Goal: Task Accomplishment & Management: Use online tool/utility

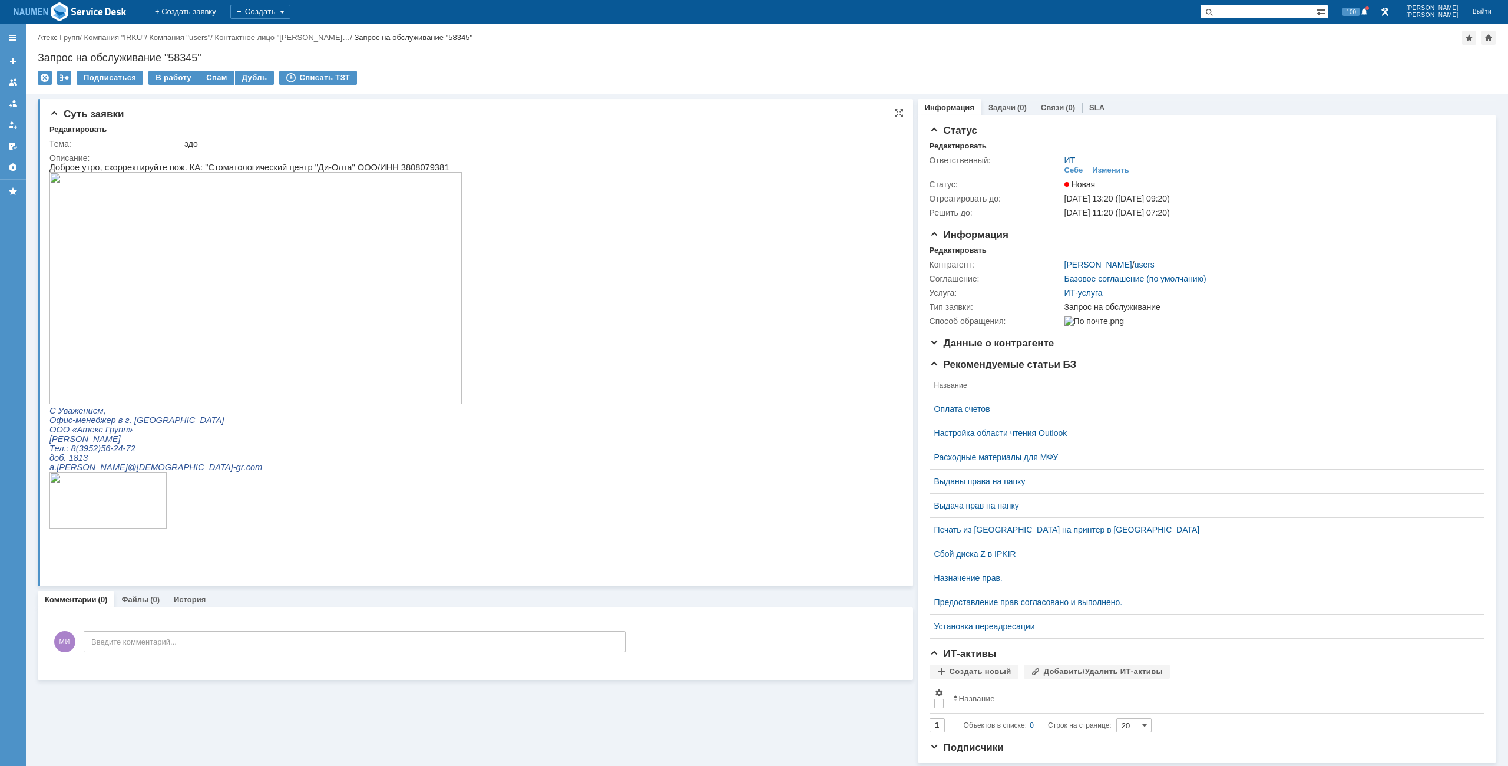
click at [153, 322] on img at bounding box center [255, 288] width 412 height 232
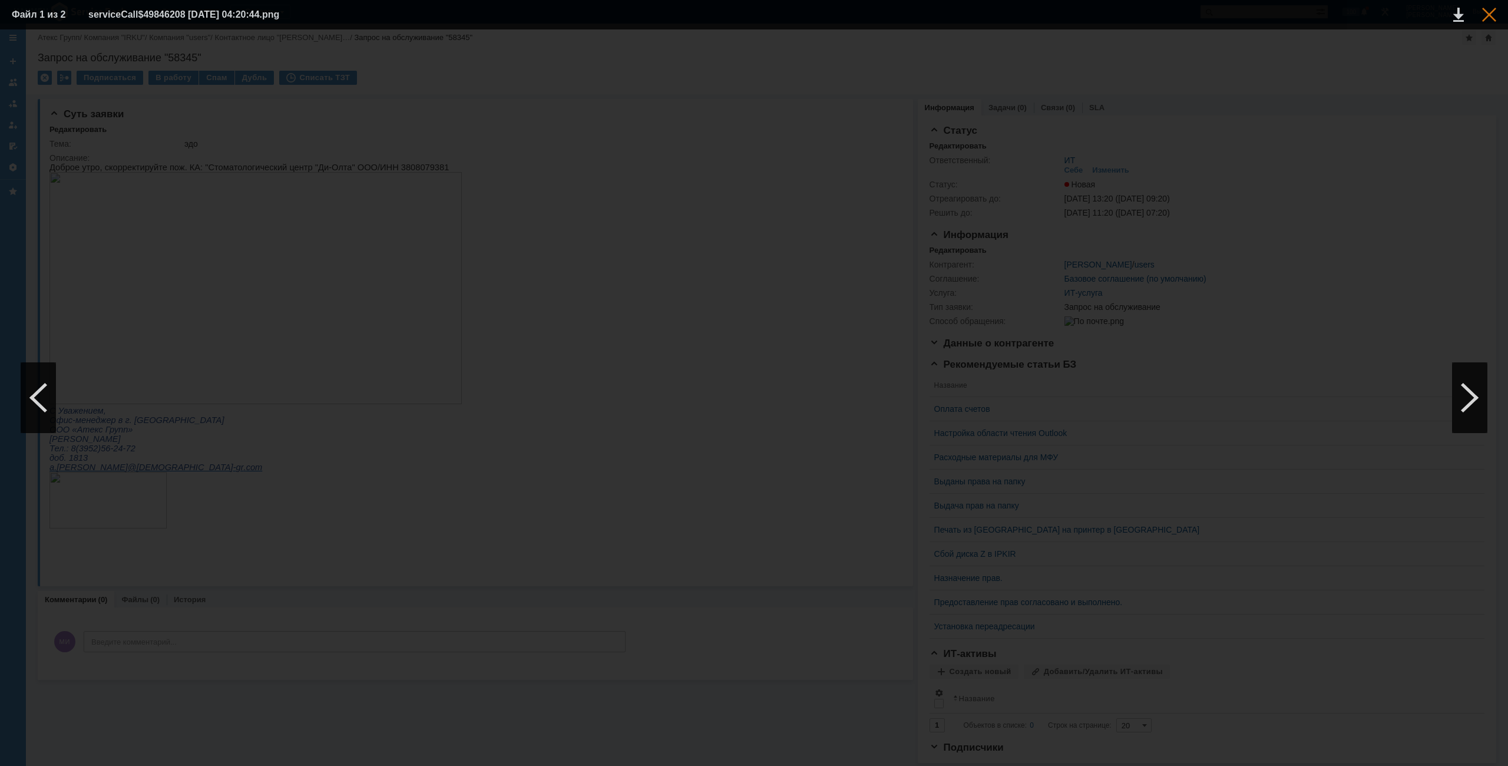
click at [1482, 14] on td at bounding box center [1480, 15] width 32 height 18
click at [1486, 14] on div at bounding box center [1489, 15] width 14 height 14
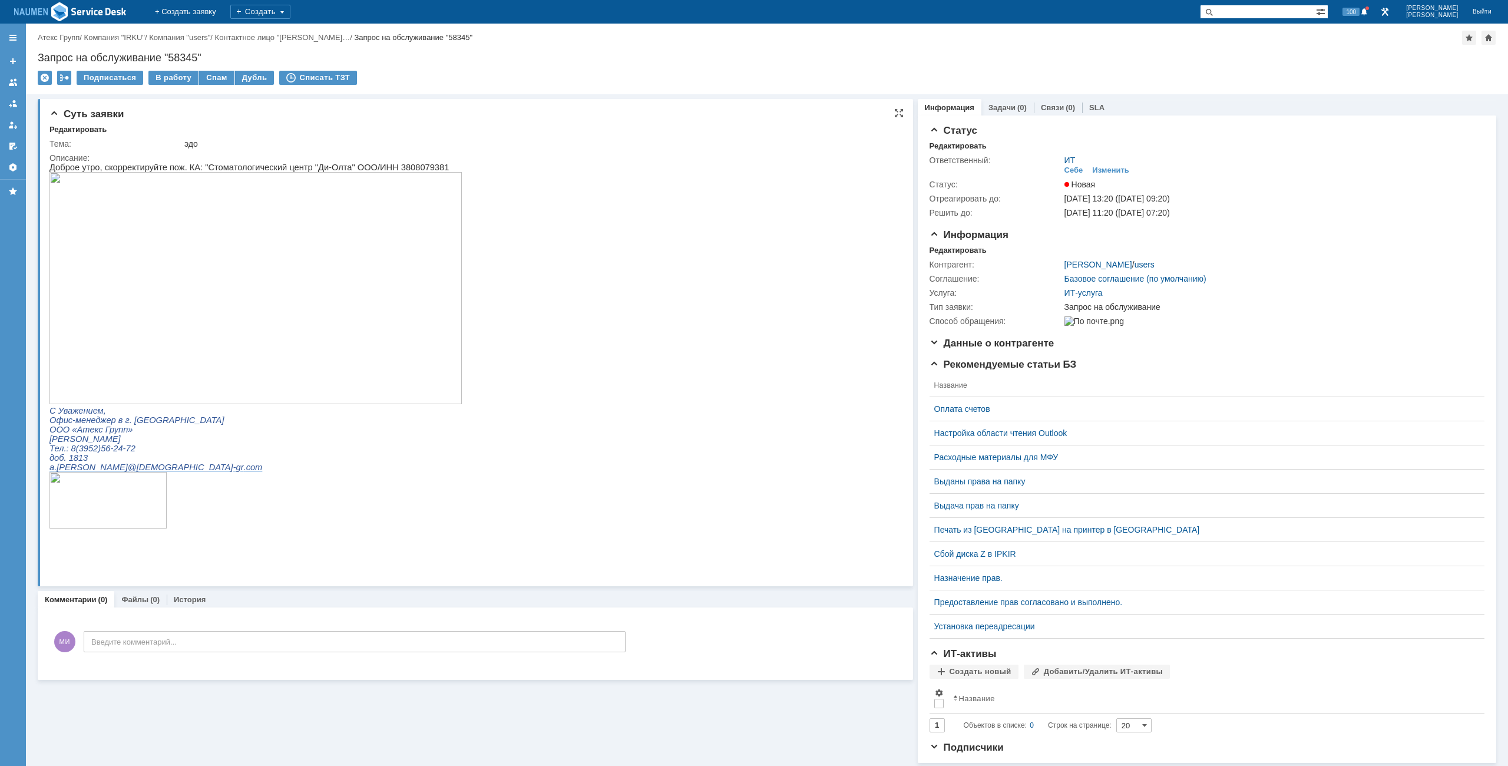
click at [314, 254] on img at bounding box center [255, 288] width 412 height 232
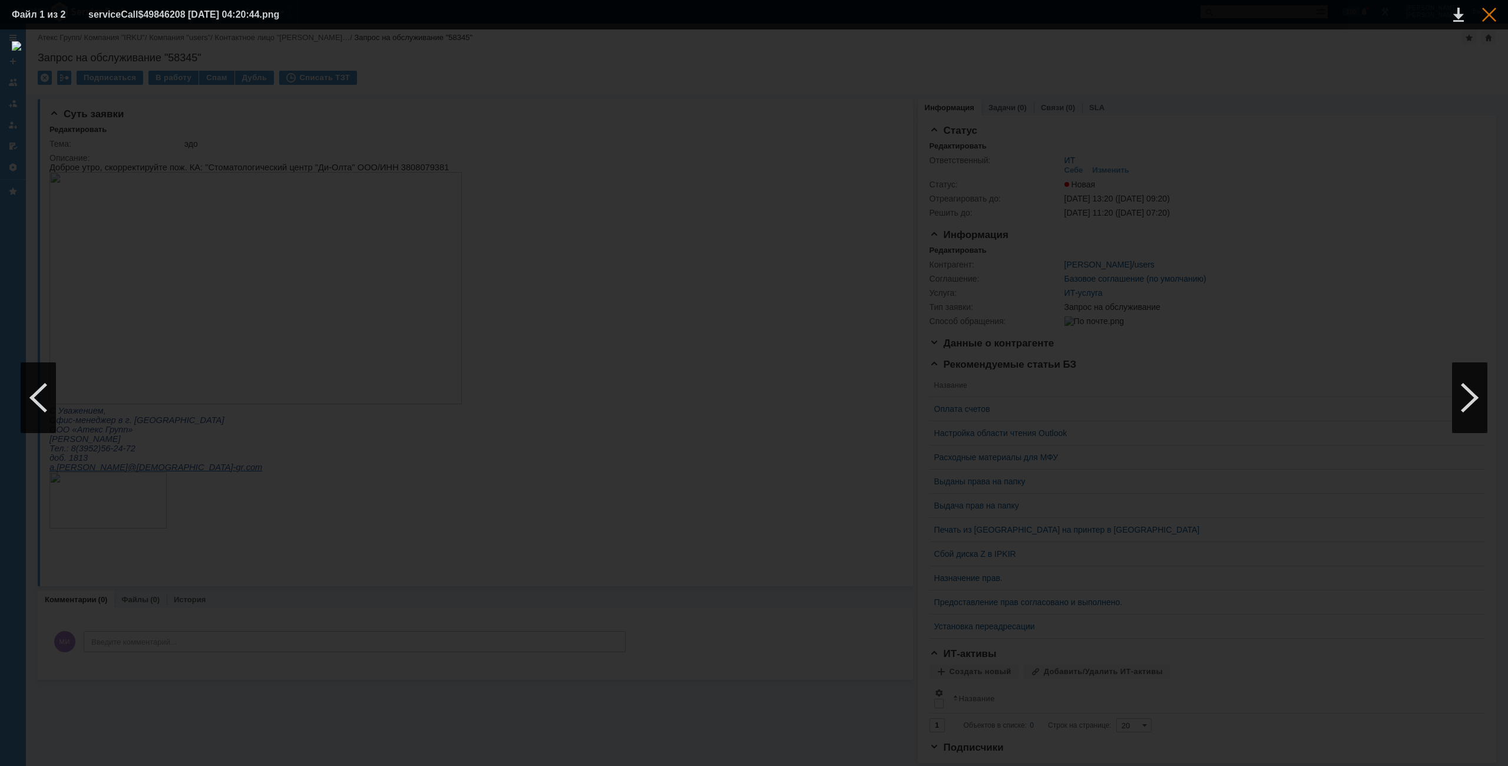
click at [1495, 10] on div at bounding box center [1489, 15] width 14 height 14
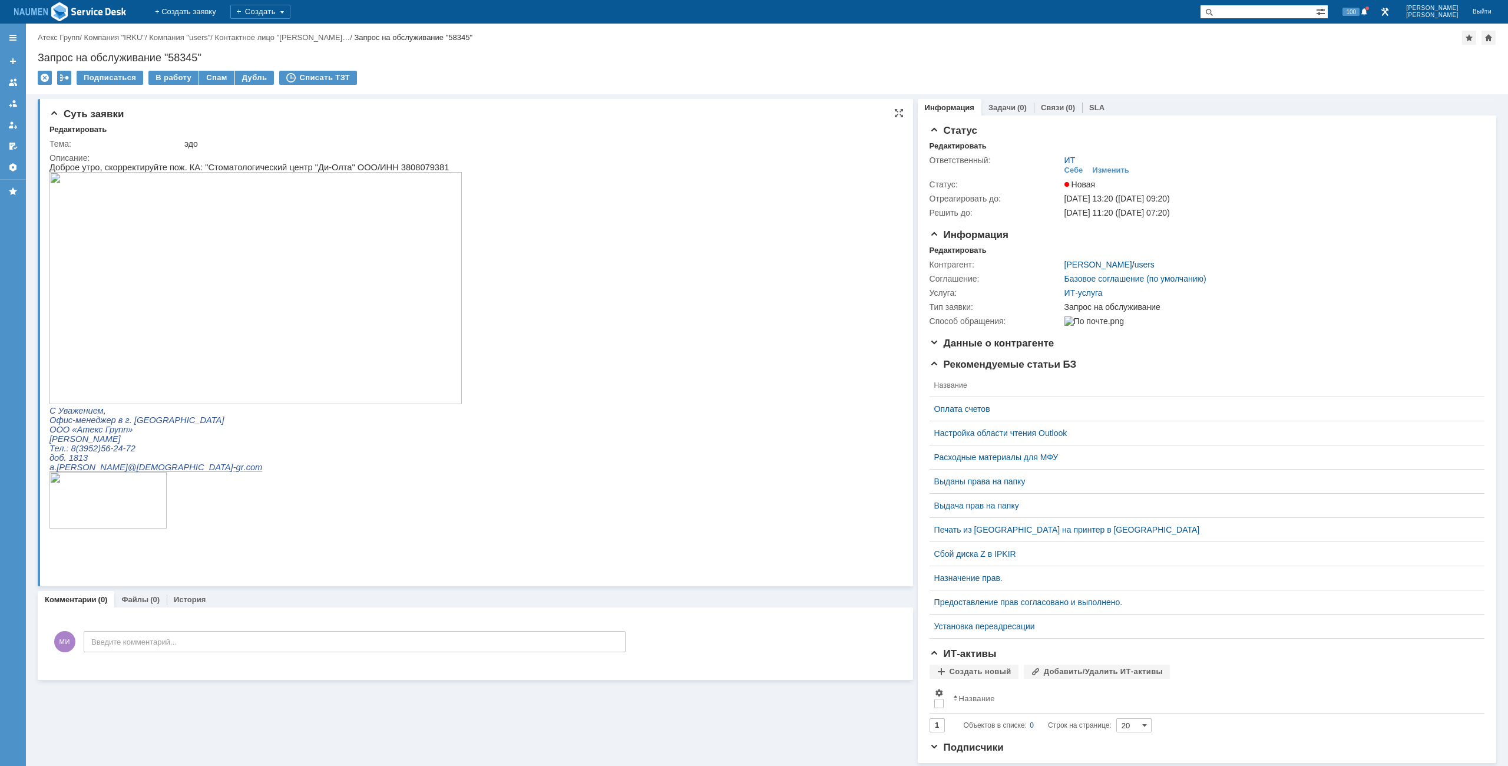
click at [176, 295] on img at bounding box center [255, 288] width 412 height 232
click at [287, 348] on img at bounding box center [255, 288] width 412 height 232
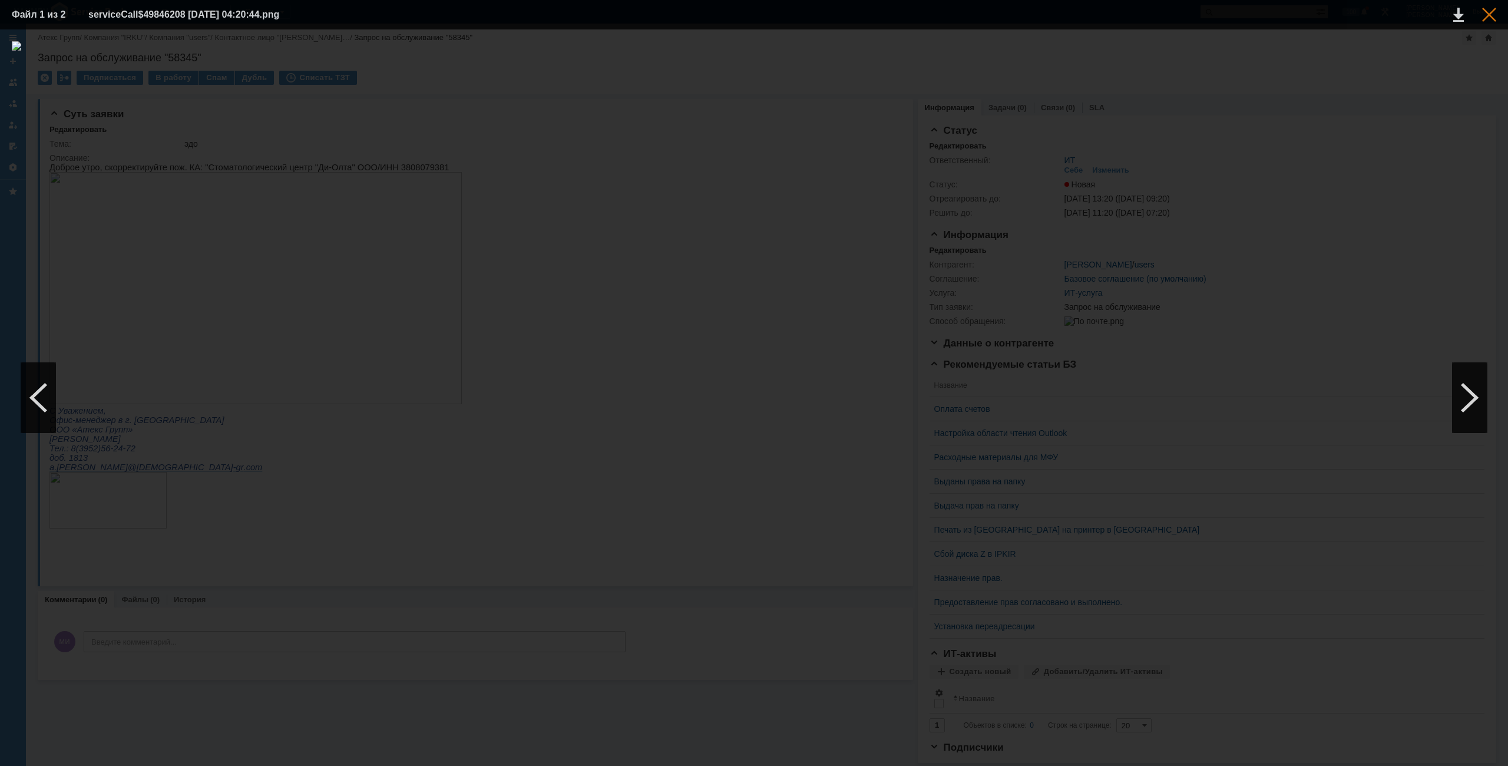
click at [1484, 15] on div at bounding box center [1489, 15] width 14 height 14
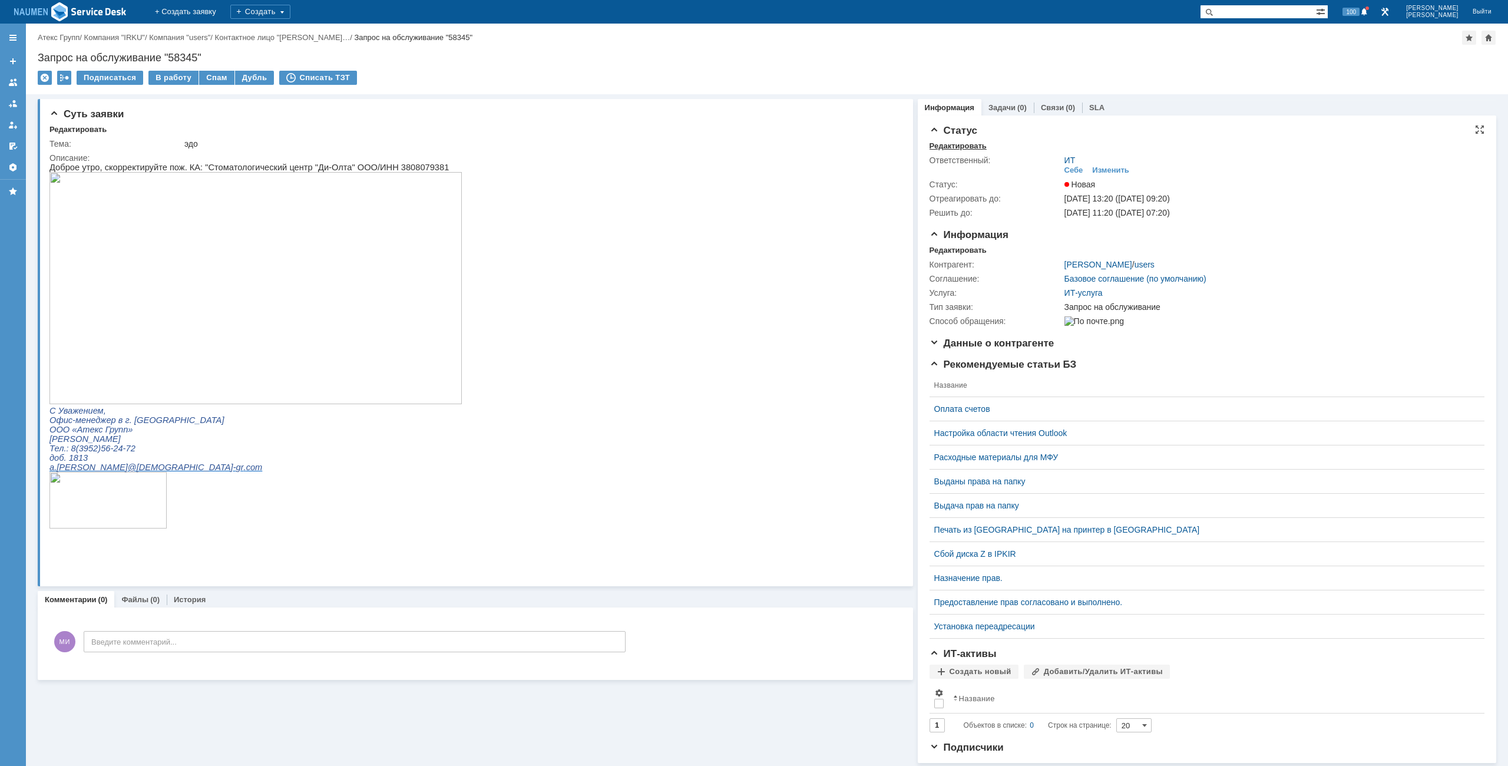
click at [940, 150] on div "Редактировать" at bounding box center [957, 145] width 57 height 9
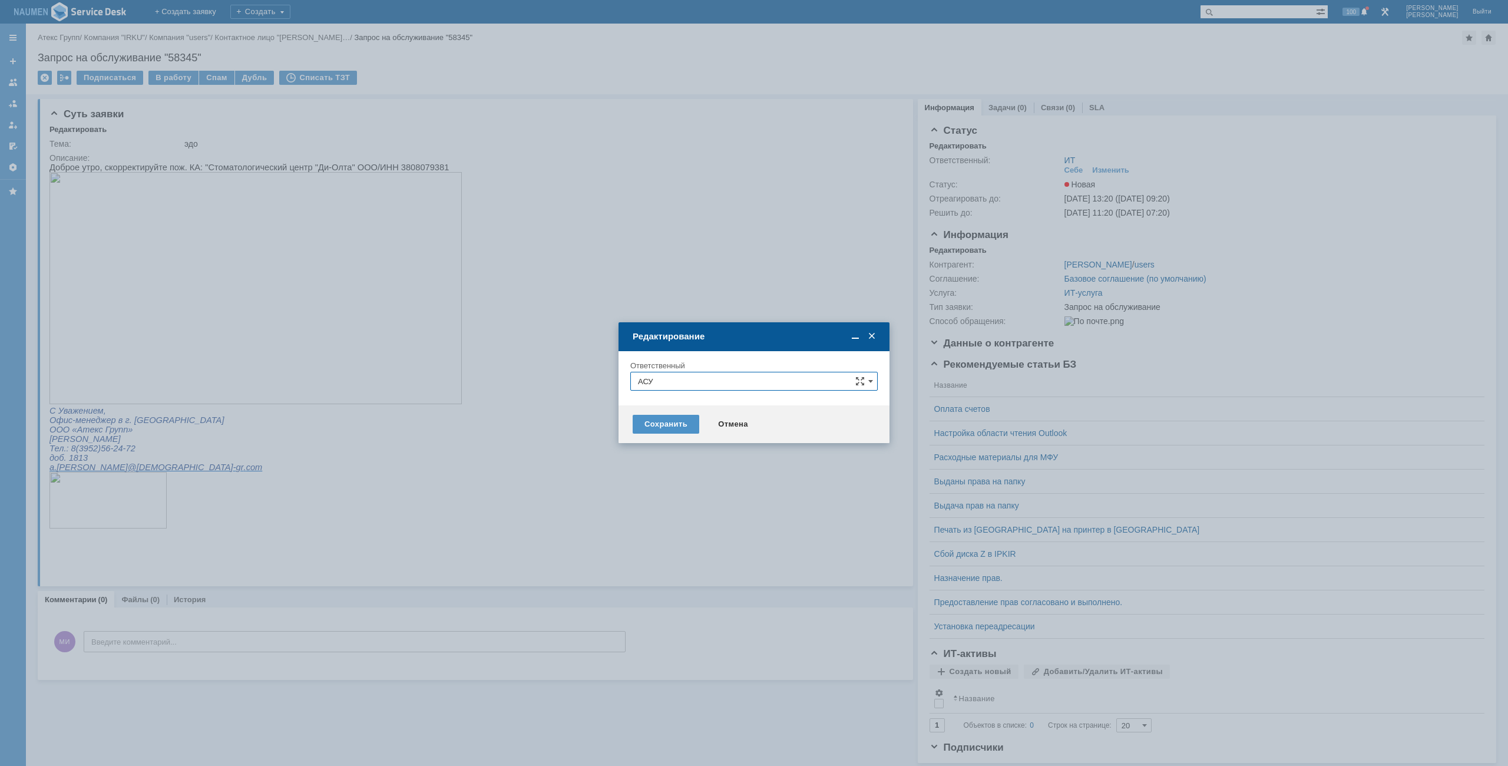
click at [739, 412] on div "Сохранить Отмена" at bounding box center [753, 424] width 271 height 38
click at [737, 422] on div "Отмена" at bounding box center [733, 424] width 54 height 19
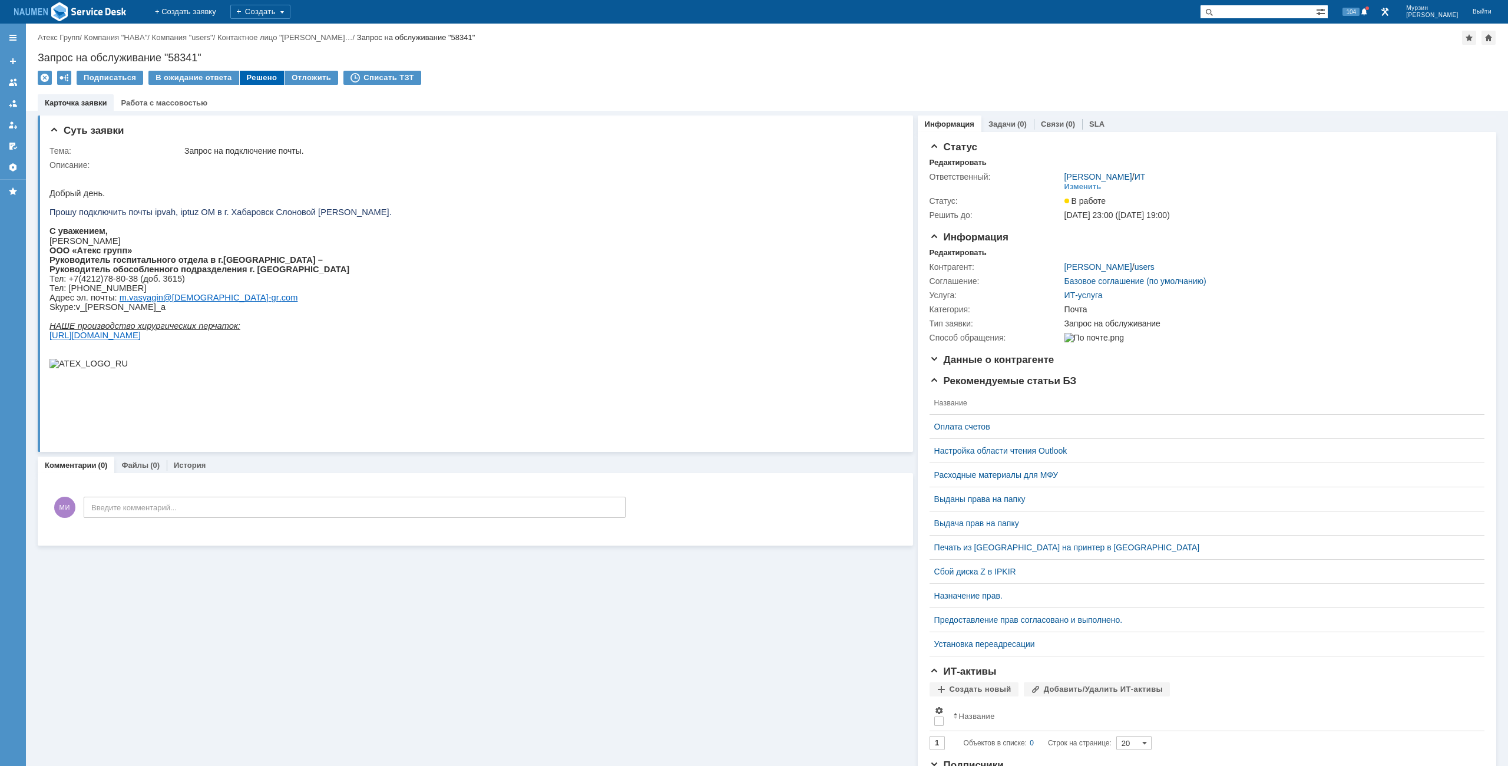
click at [254, 82] on div "Решено" at bounding box center [262, 78] width 45 height 14
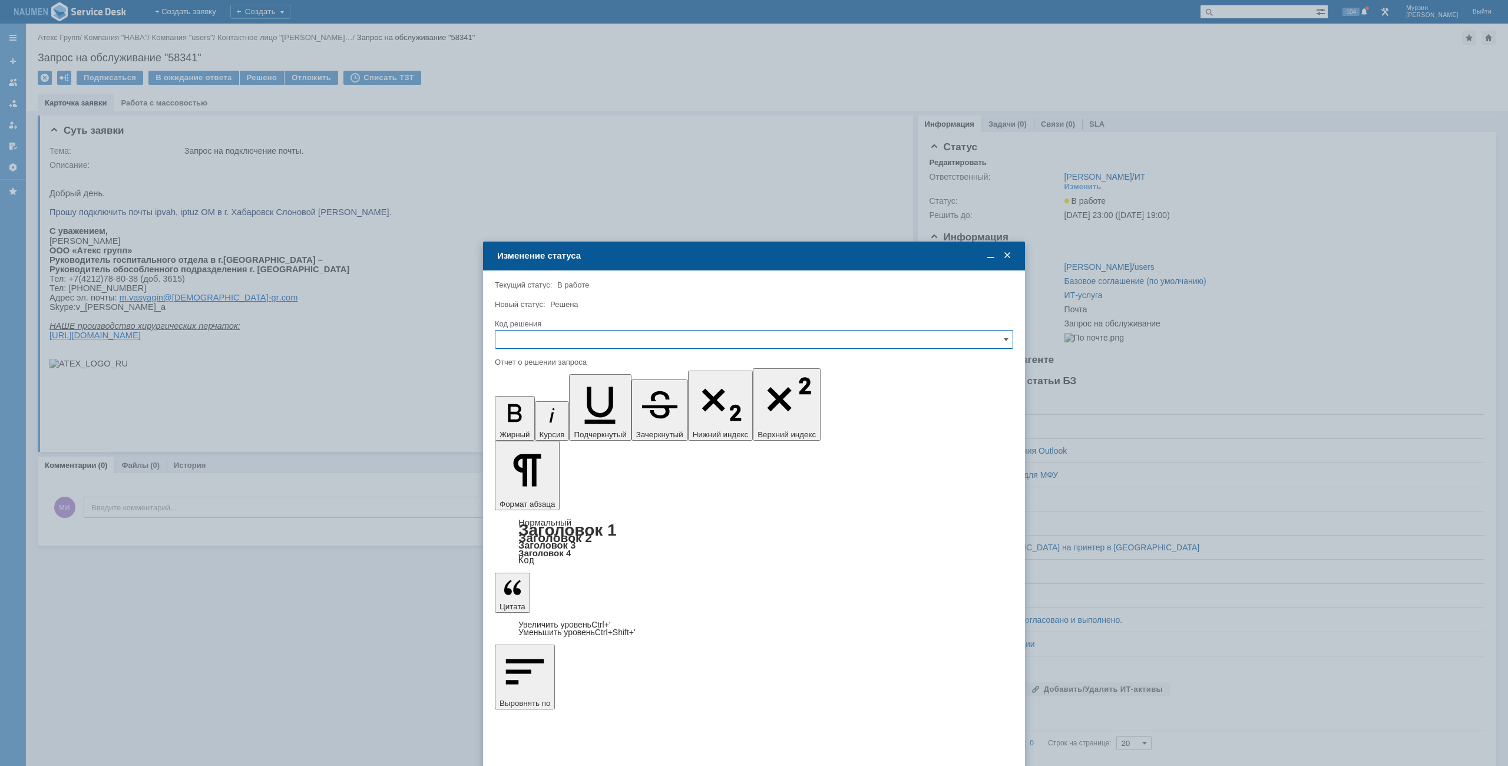
click at [651, 341] on input "text" at bounding box center [754, 339] width 518 height 19
click at [571, 411] on div "Решено" at bounding box center [753, 419] width 517 height 19
type input "Решено"
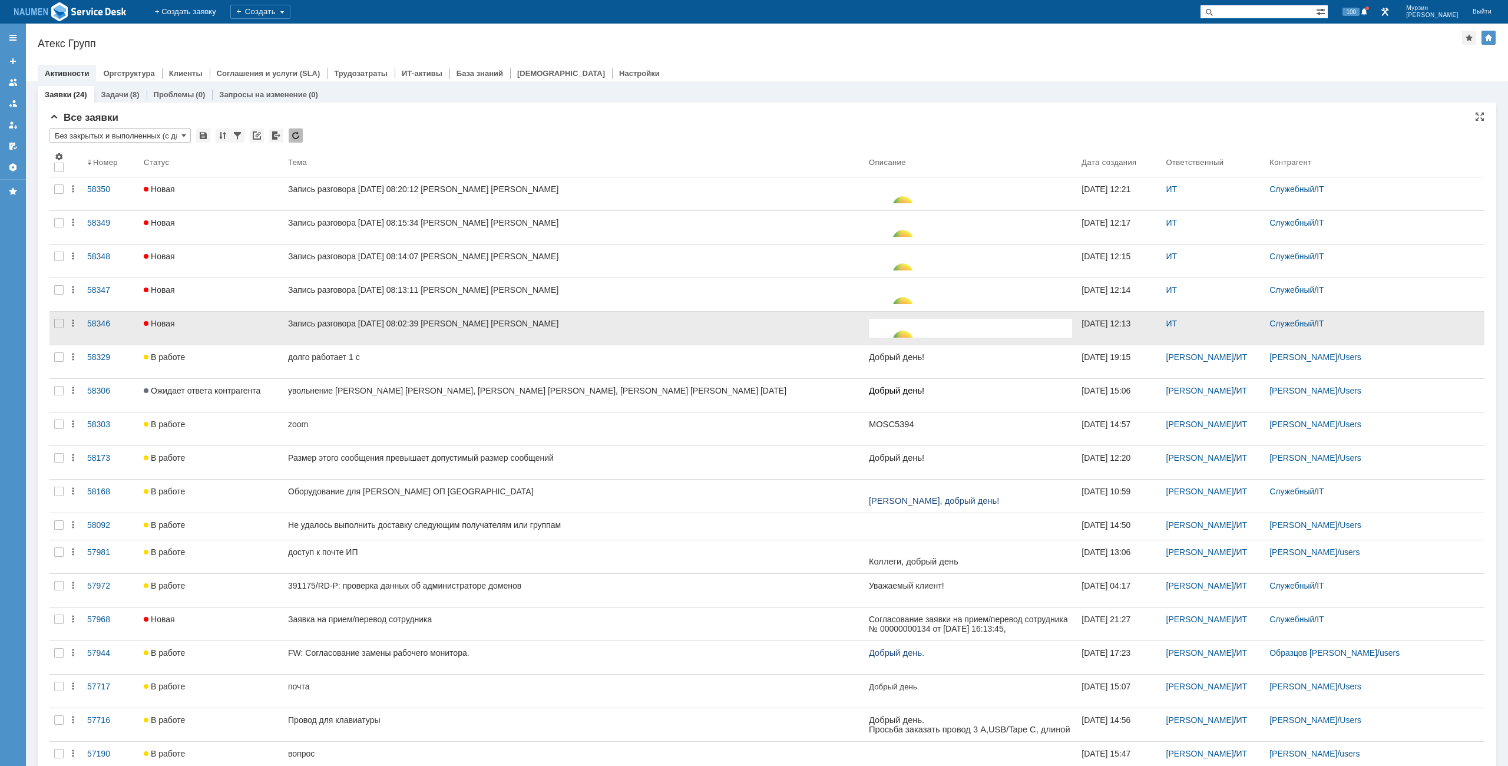
click at [64, 325] on div at bounding box center [58, 328] width 19 height 33
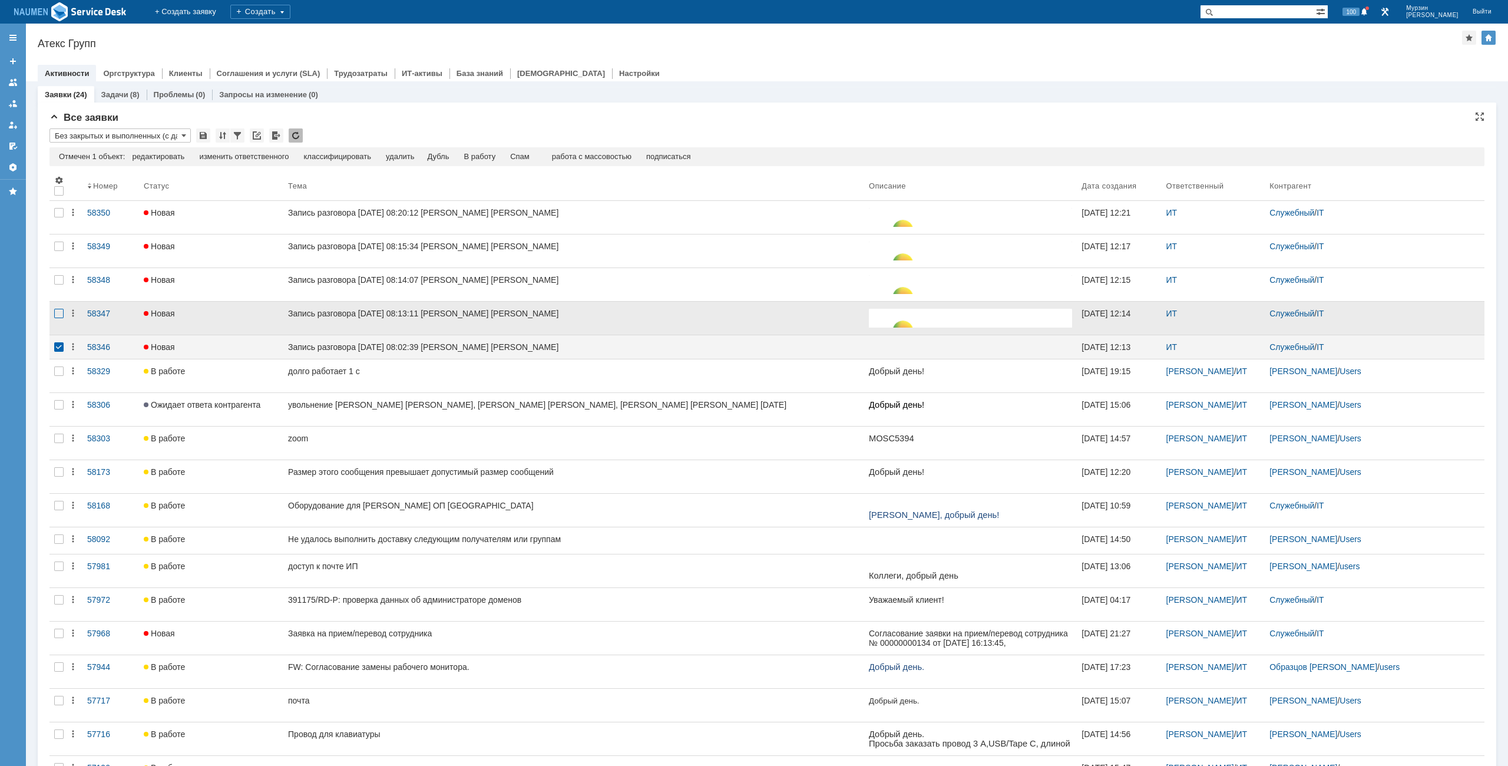
click at [61, 317] on div at bounding box center [58, 313] width 9 height 9
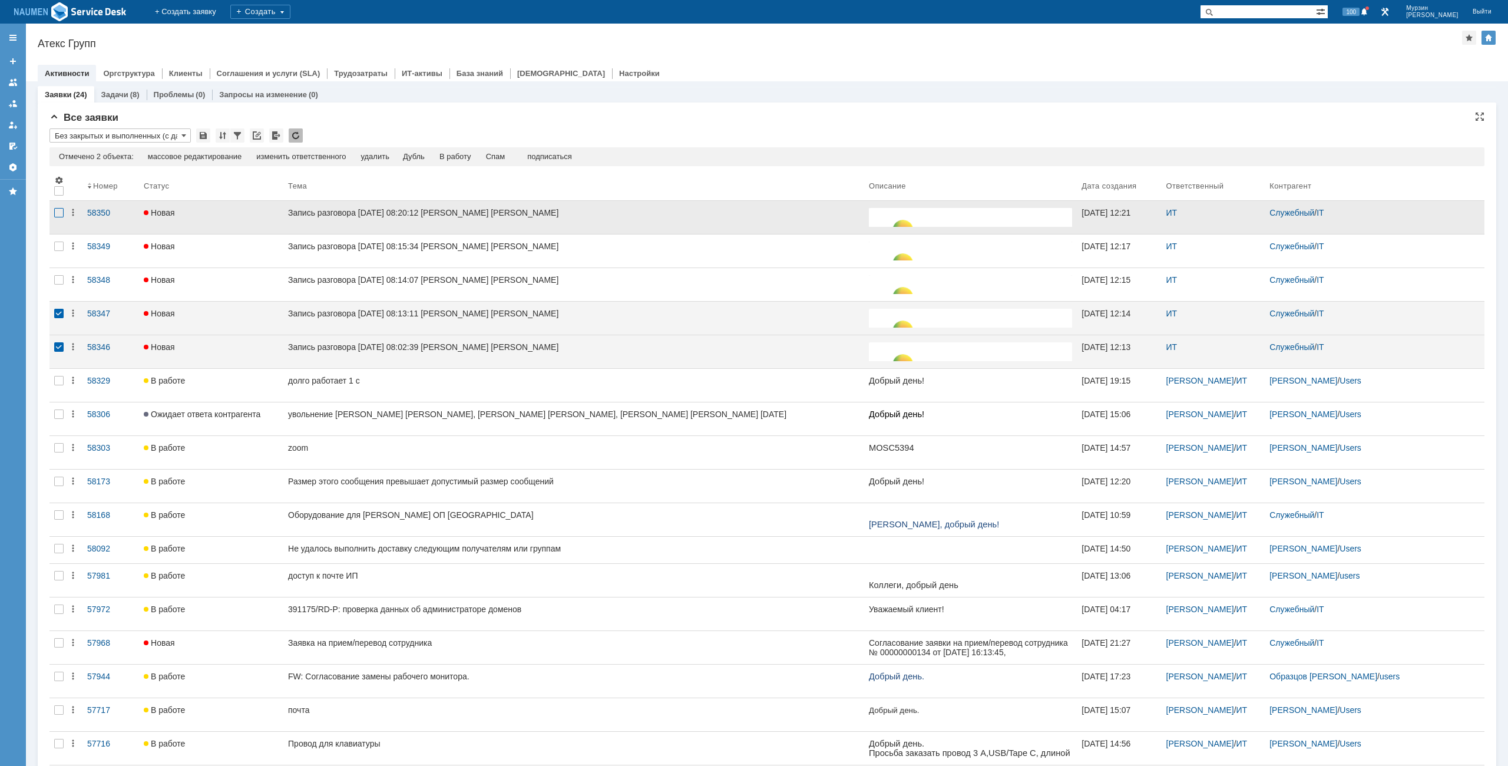
click at [57, 214] on div at bounding box center [58, 212] width 9 height 9
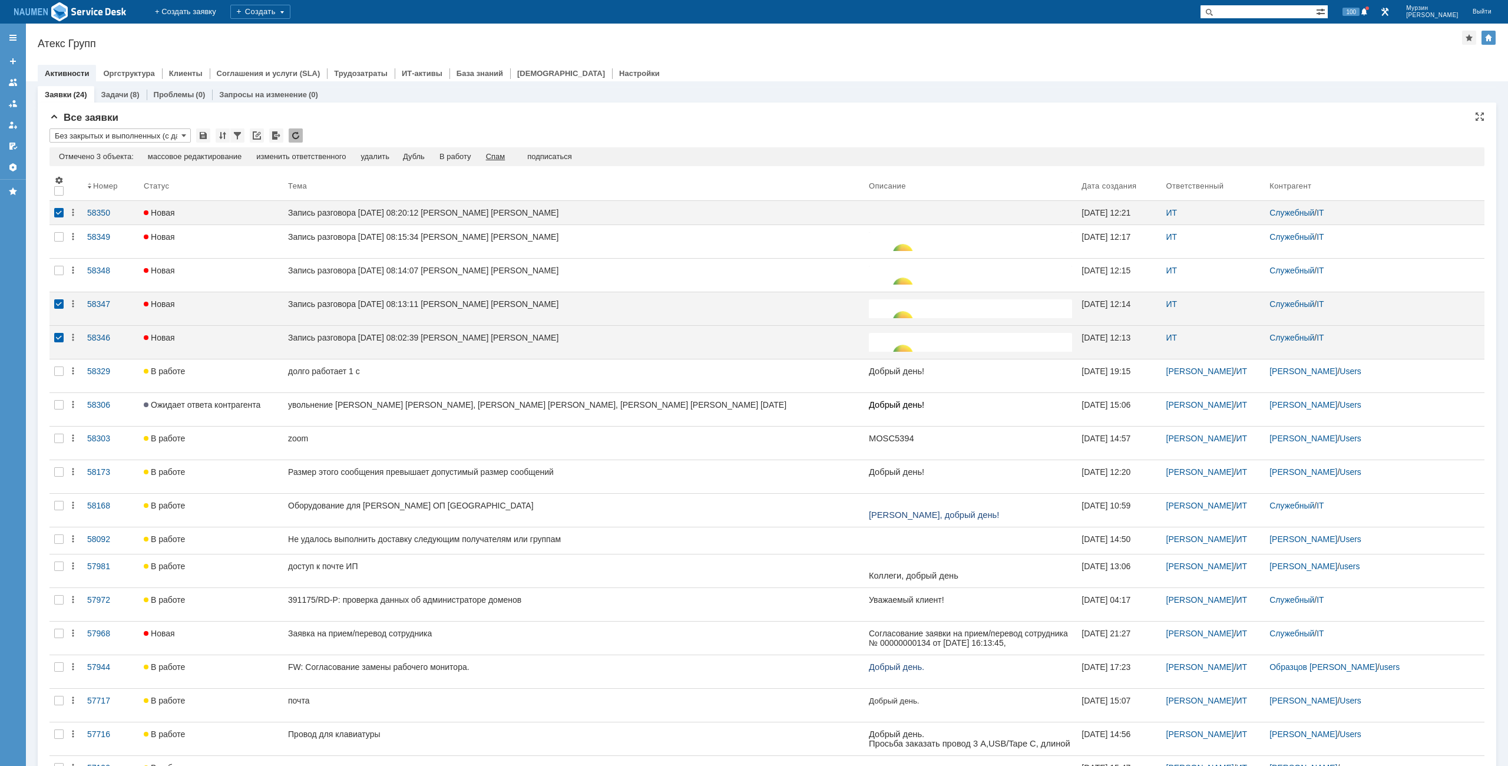
click at [498, 158] on div "Спам" at bounding box center [495, 156] width 19 height 9
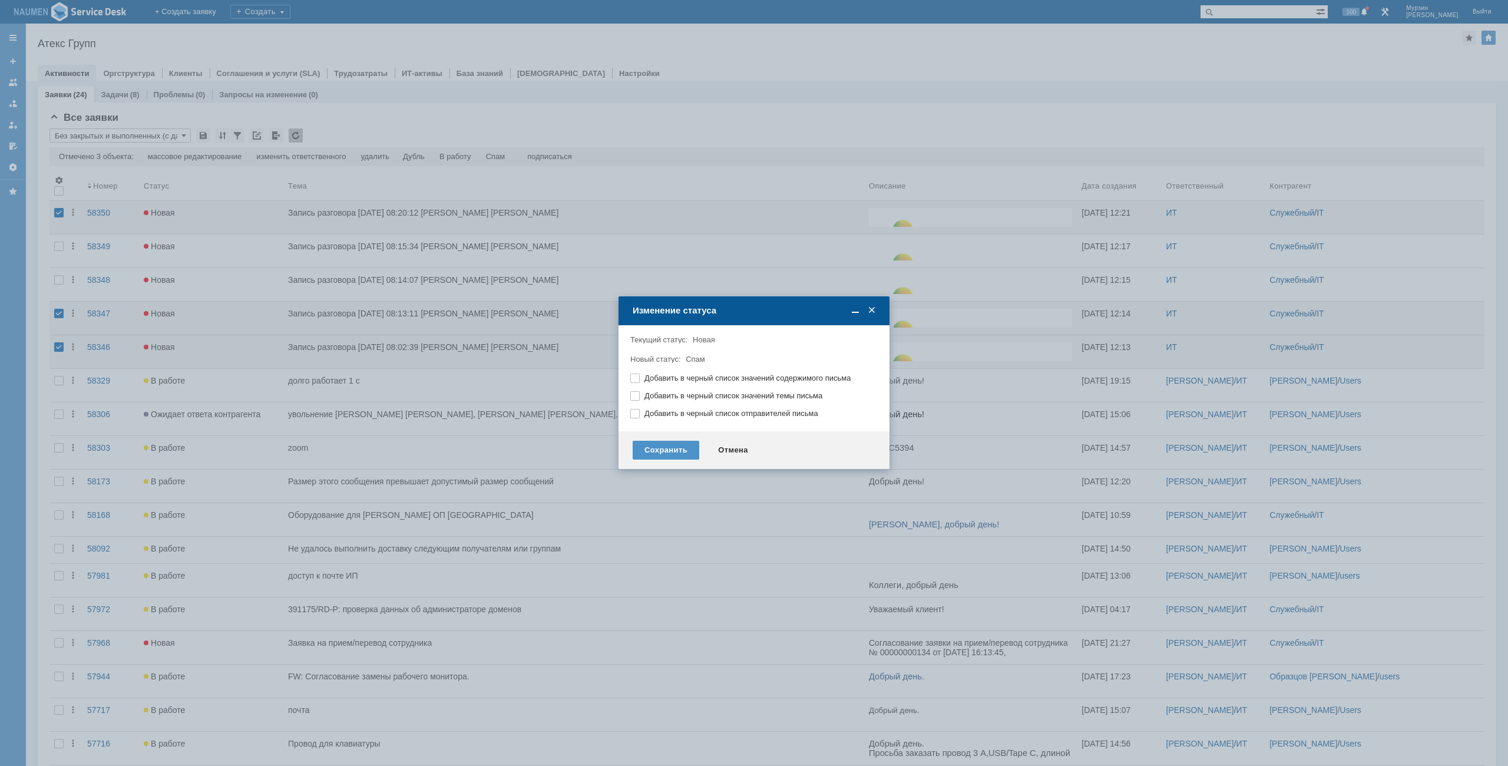
click at [680, 463] on div "Сохранить Отмена" at bounding box center [753, 450] width 271 height 38
click at [681, 452] on div "Сохранить" at bounding box center [666, 450] width 67 height 19
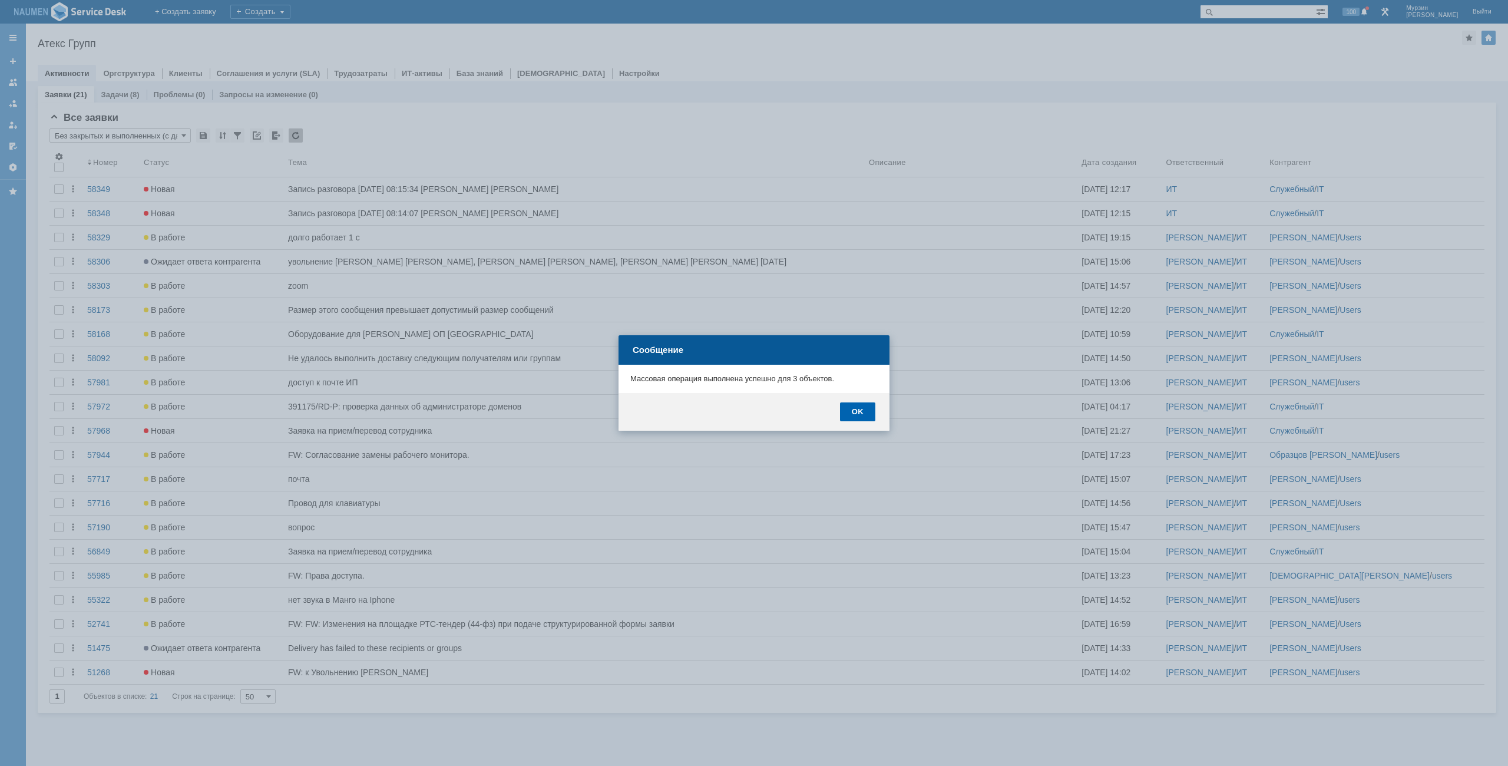
click at [858, 416] on div "OK" at bounding box center [857, 411] width 35 height 19
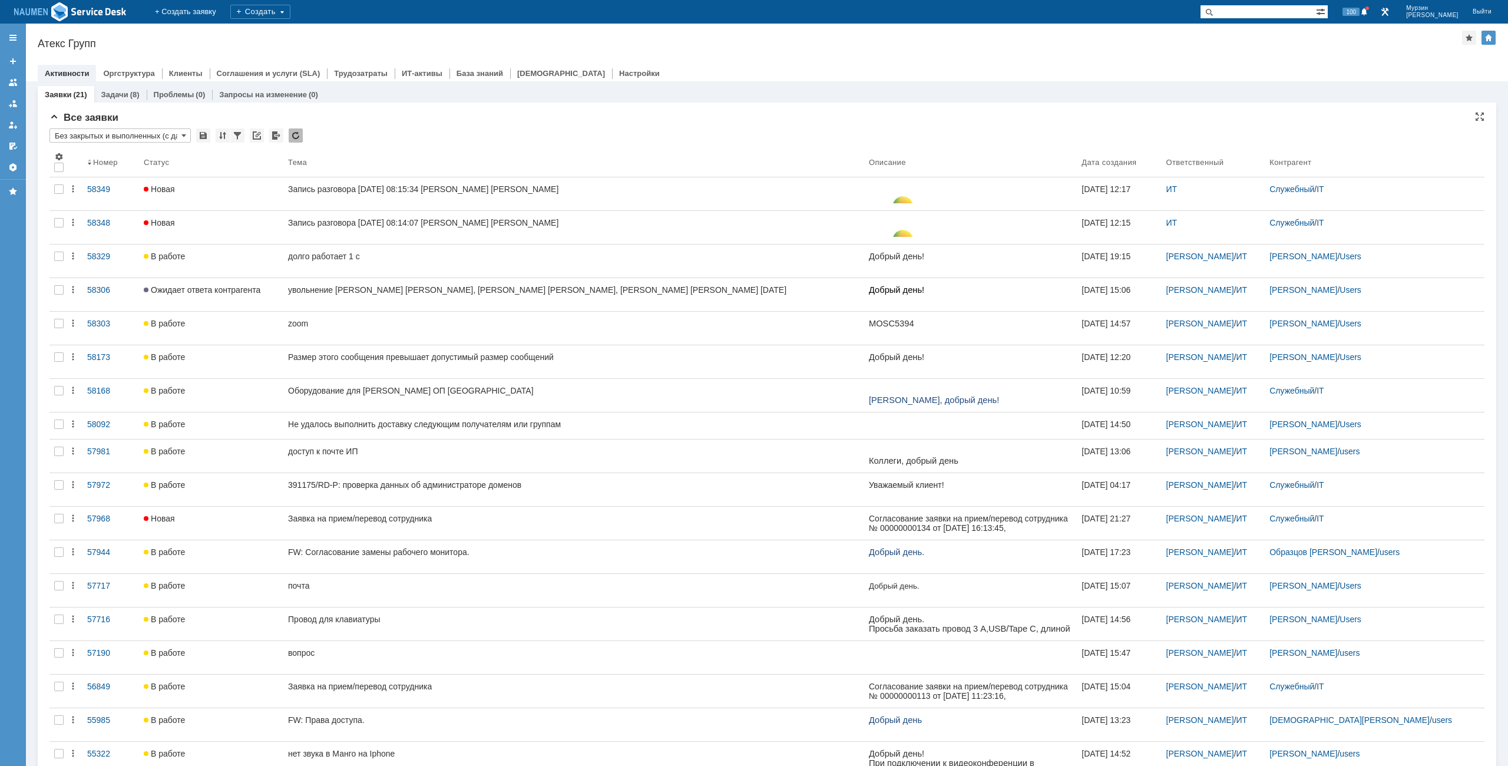
click at [712, 43] on div "Атекс Групп" at bounding box center [750, 44] width 1424 height 12
click at [649, 39] on div "Атекс Групп" at bounding box center [750, 44] width 1424 height 12
